Goal: Find specific page/section: Find specific page/section

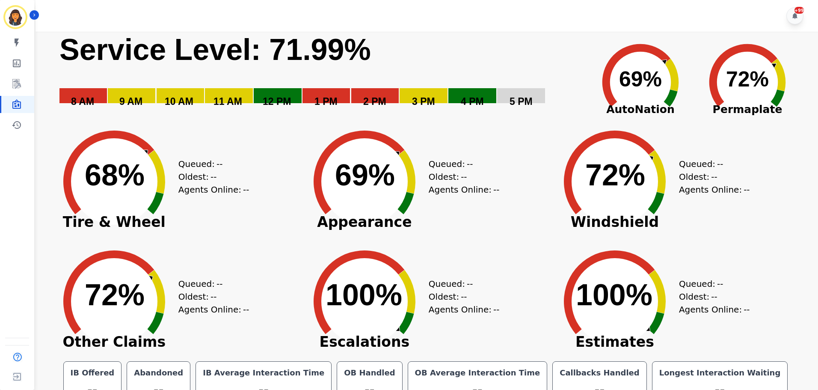
scroll to position [19, 0]
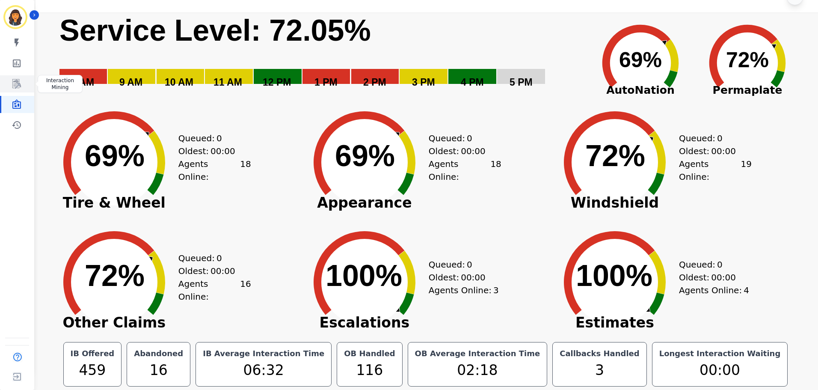
click at [18, 85] on icon "Sidebar" at bounding box center [16, 83] width 9 height 9
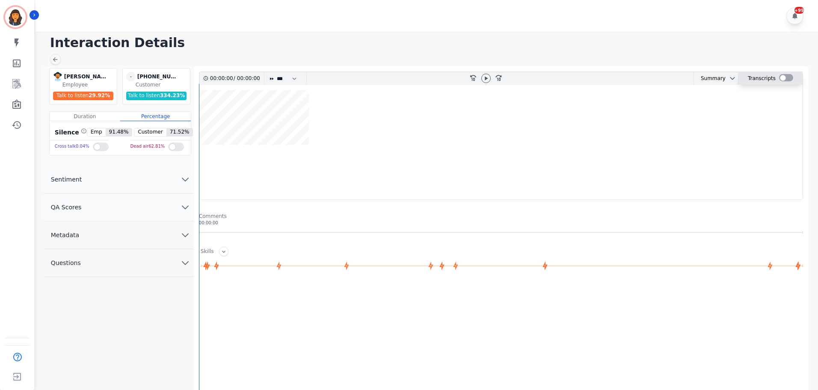
click at [785, 77] on div at bounding box center [786, 77] width 14 height 7
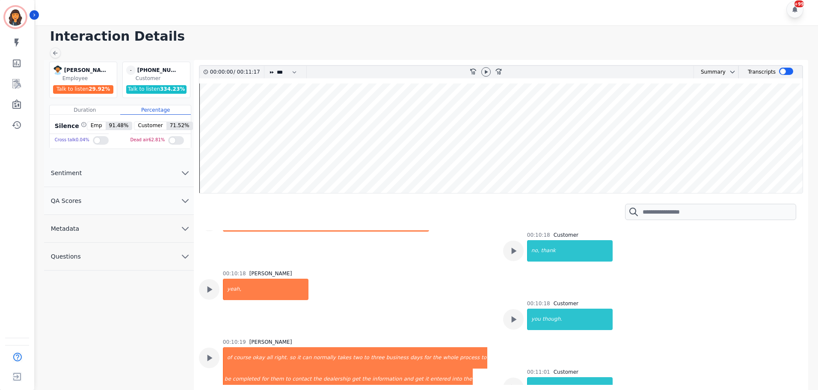
scroll to position [2995, 0]
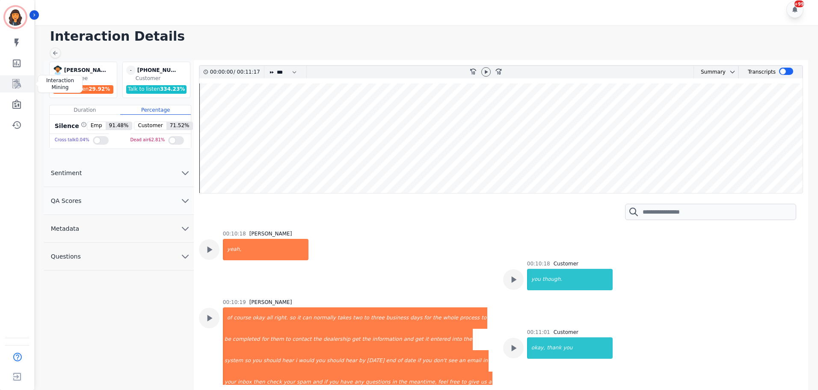
click at [16, 88] on icon "Sidebar" at bounding box center [17, 84] width 10 height 10
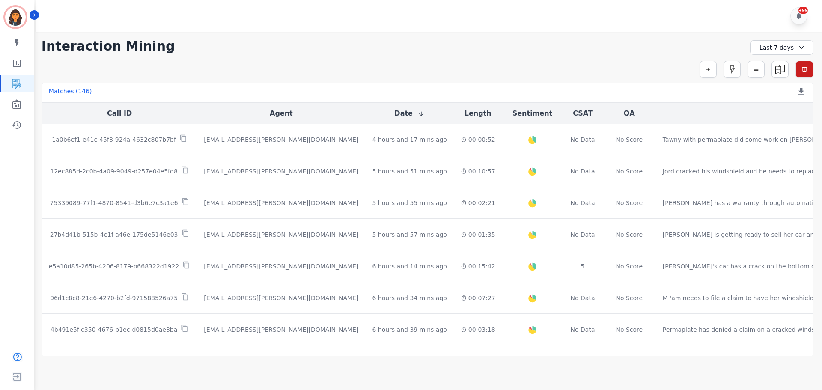
click at [780, 45] on div "Last 7 days" at bounding box center [781, 47] width 63 height 15
click at [786, 77] on li "[DATE]" at bounding box center [787, 77] width 43 height 9
